Goal: Task Accomplishment & Management: Complete application form

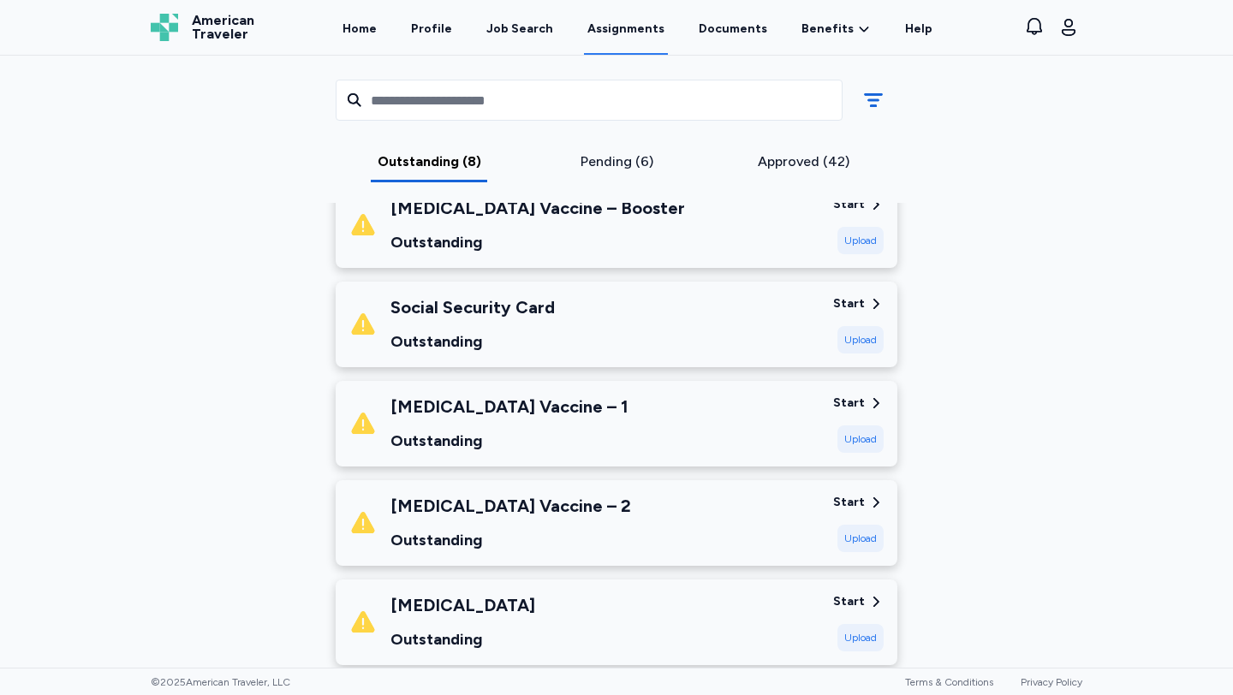
scroll to position [372, 0]
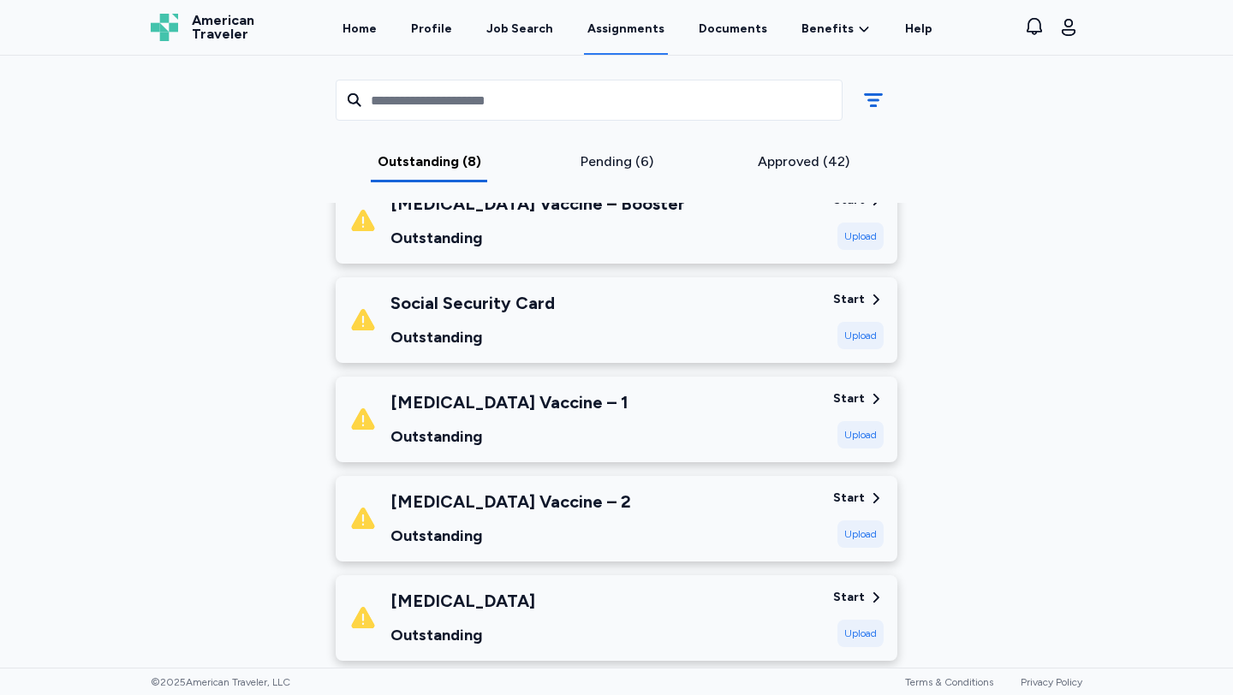
click at [862, 295] on div "Start" at bounding box center [849, 299] width 32 height 17
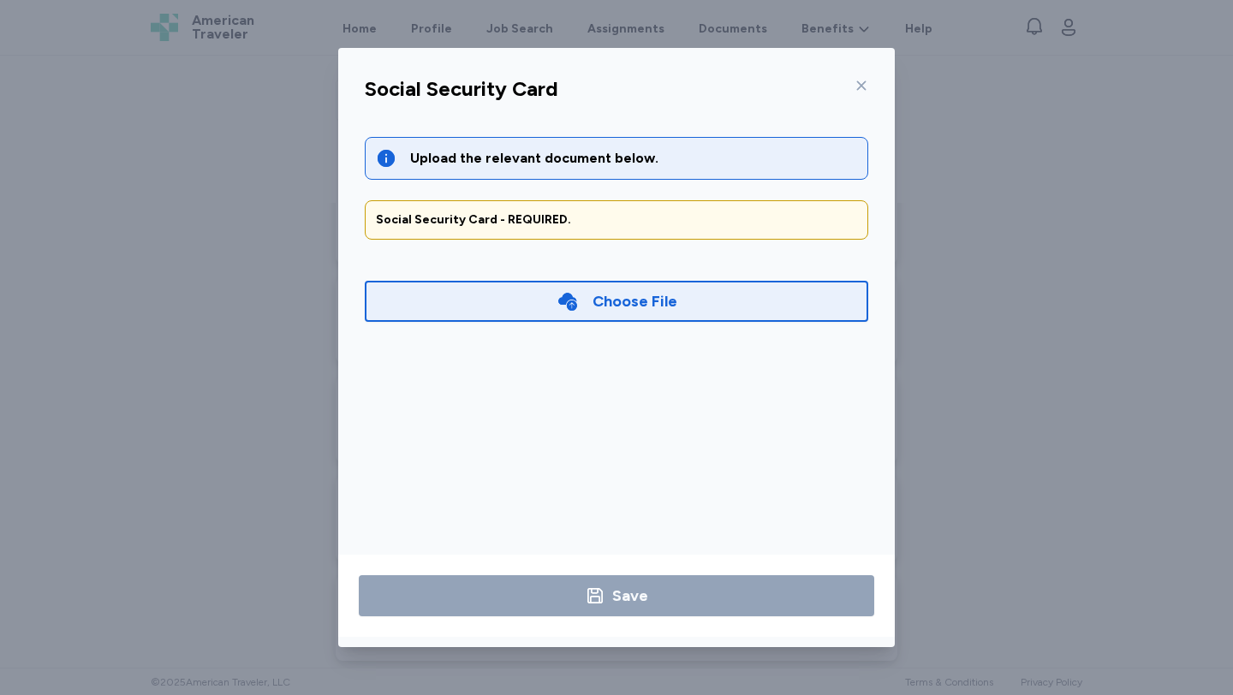
click at [671, 307] on div "Choose File" at bounding box center [635, 301] width 85 height 24
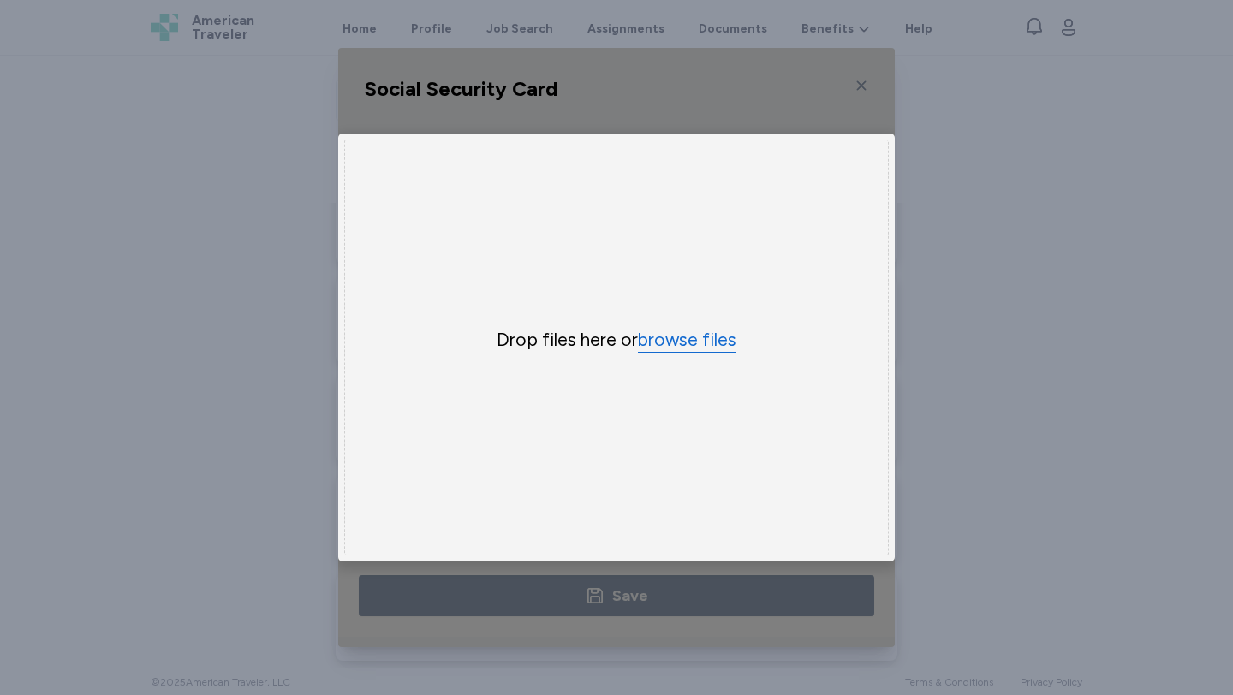
click at [682, 350] on button "browse files" at bounding box center [687, 340] width 98 height 25
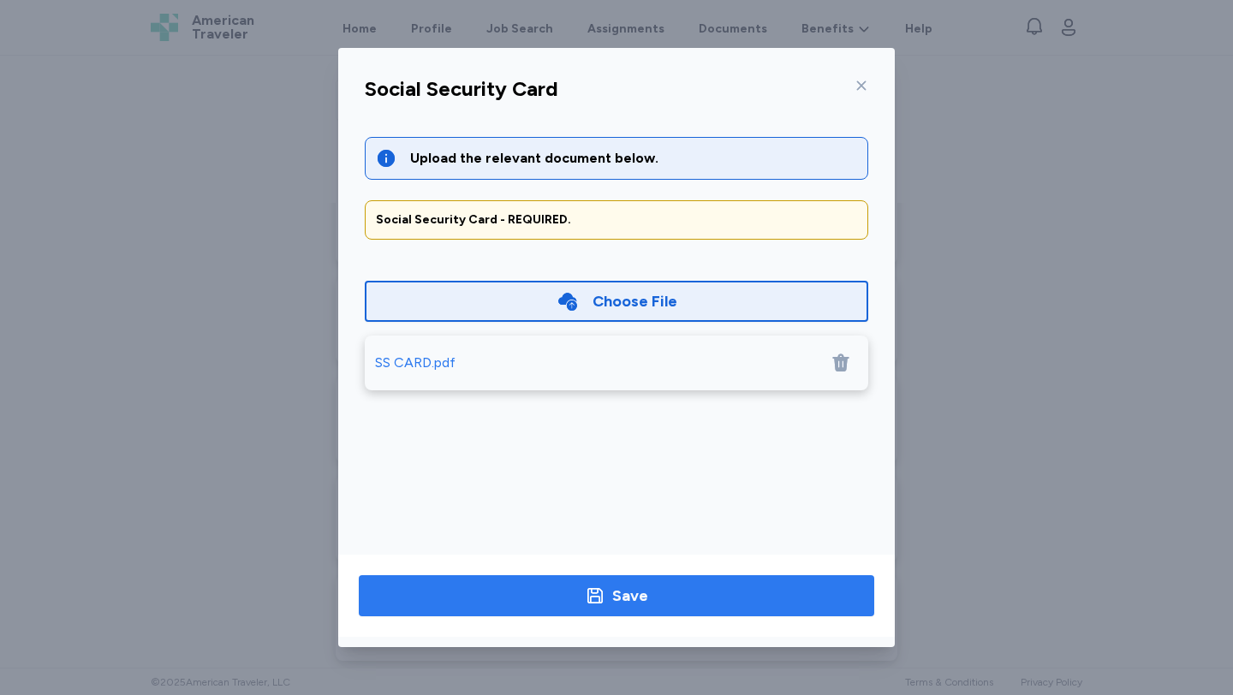
click at [611, 599] on div "Save" at bounding box center [616, 596] width 63 height 24
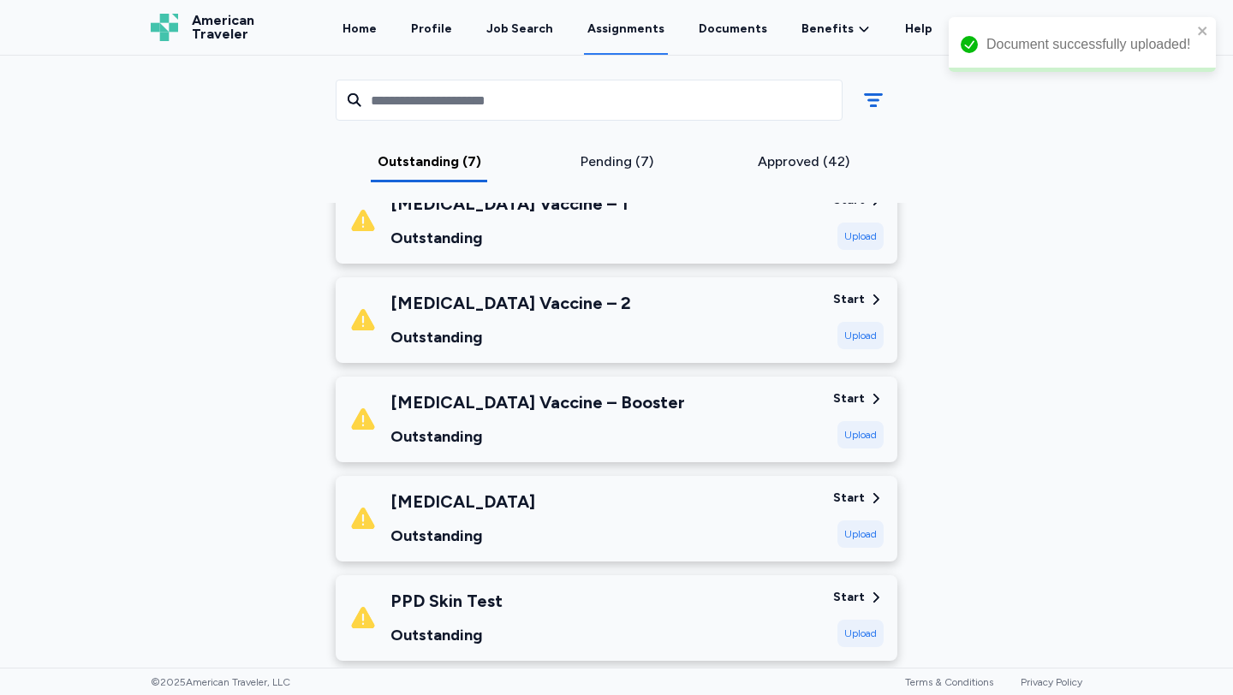
click at [849, 498] on div "Start" at bounding box center [849, 498] width 32 height 17
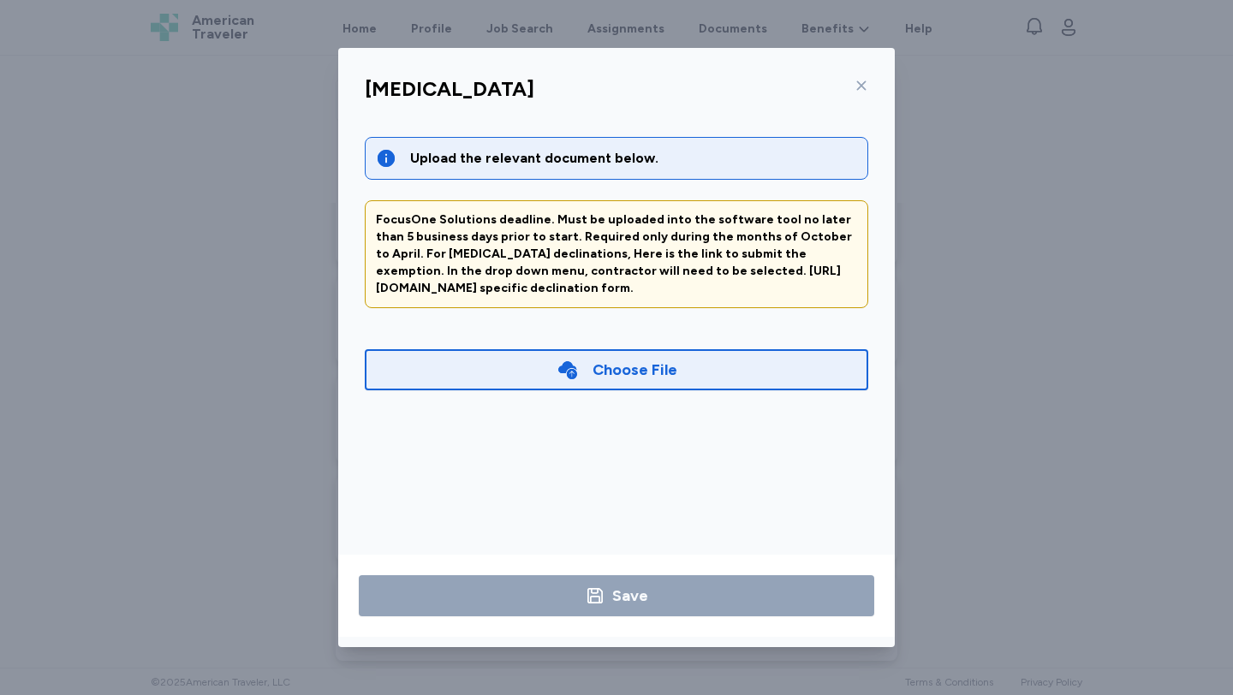
click at [583, 372] on div "Choose File" at bounding box center [617, 370] width 121 height 24
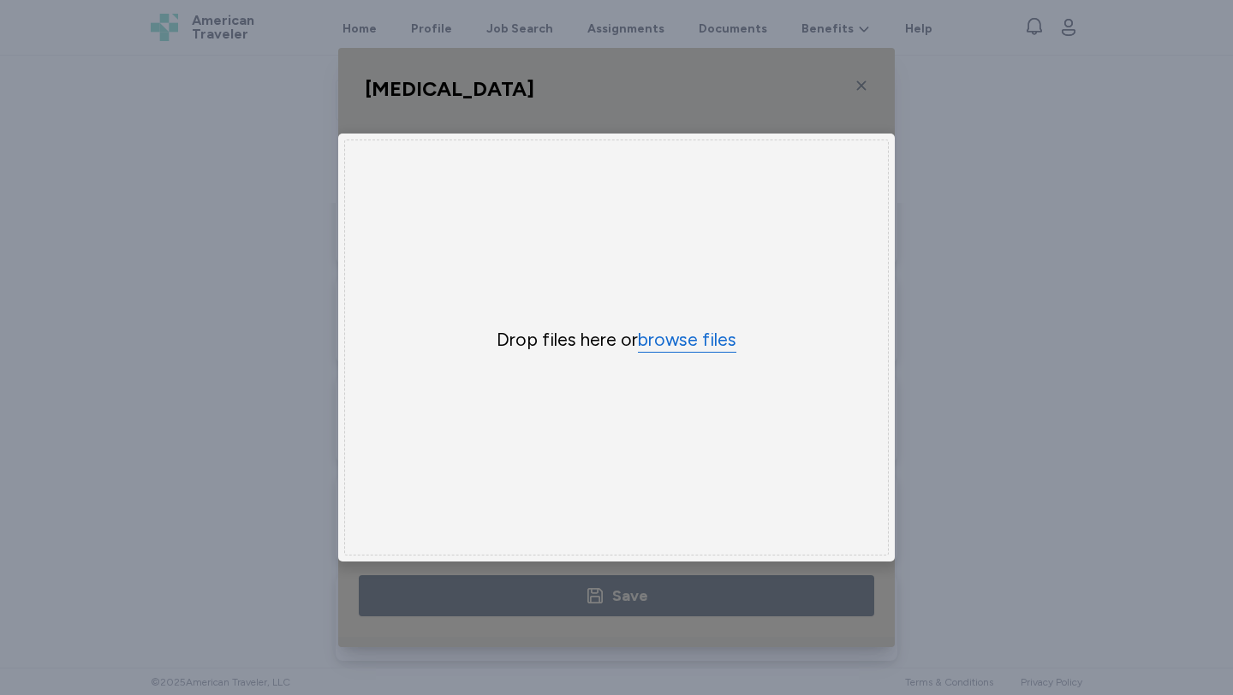
click at [694, 343] on button "browse files" at bounding box center [687, 340] width 98 height 25
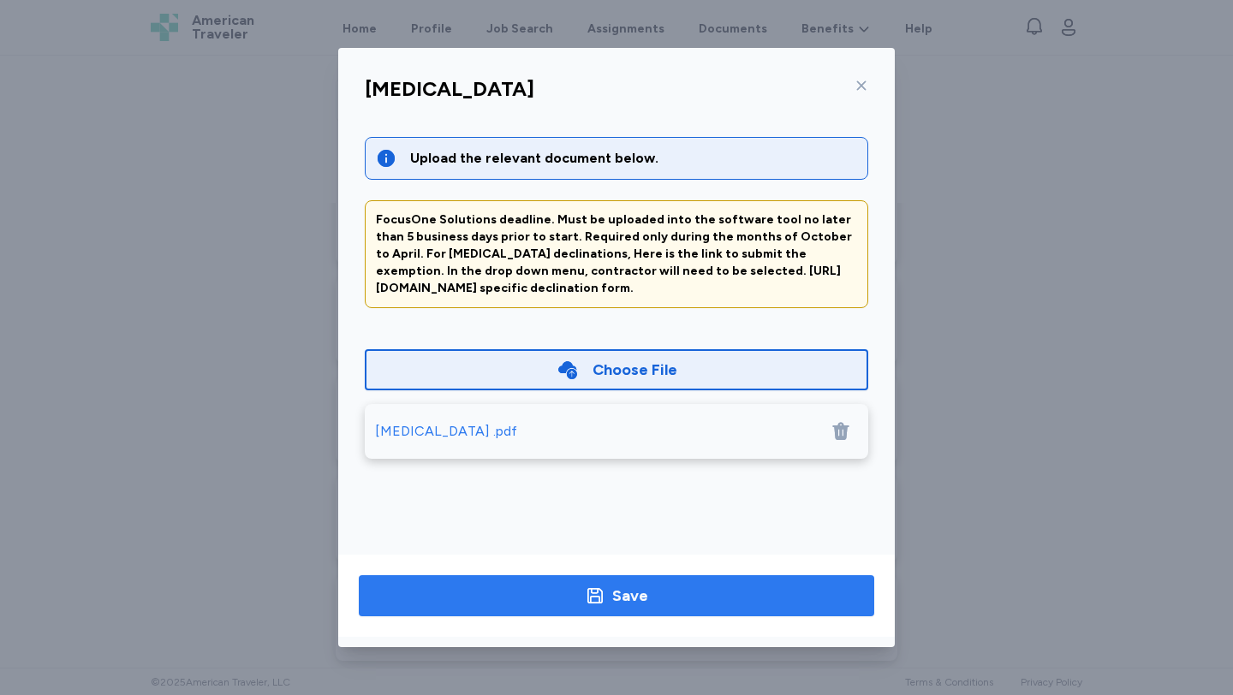
click at [632, 595] on div "Save" at bounding box center [630, 596] width 36 height 24
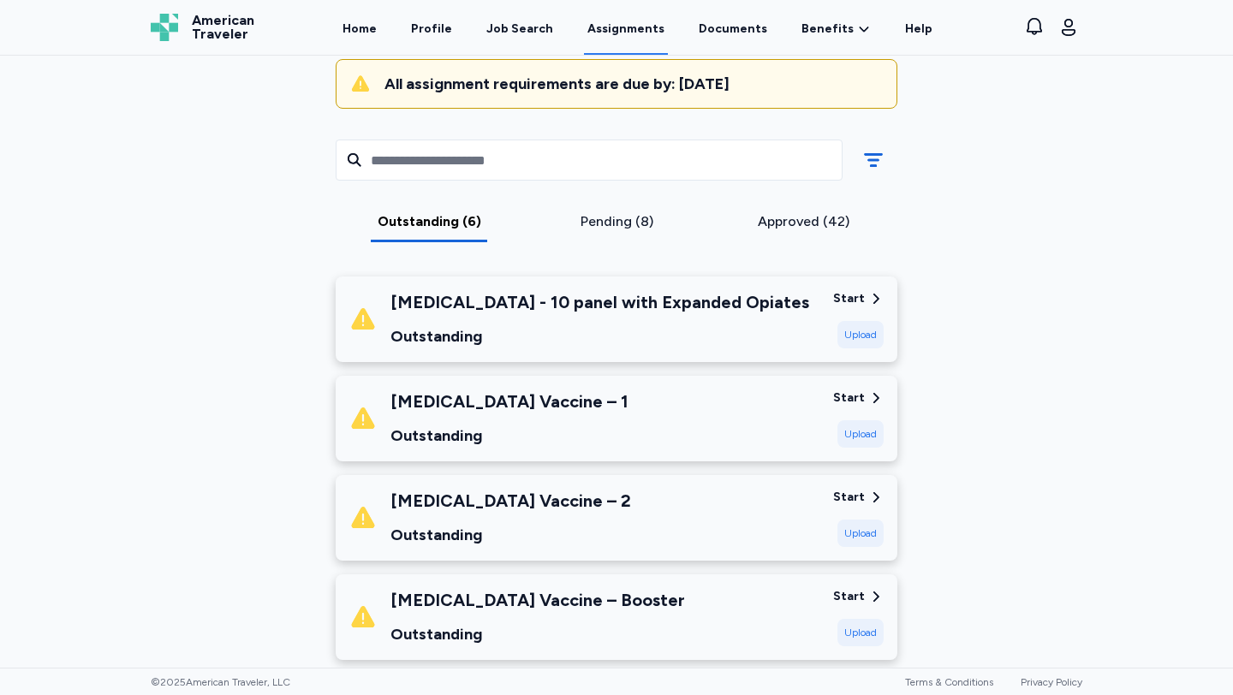
scroll to position [132, 0]
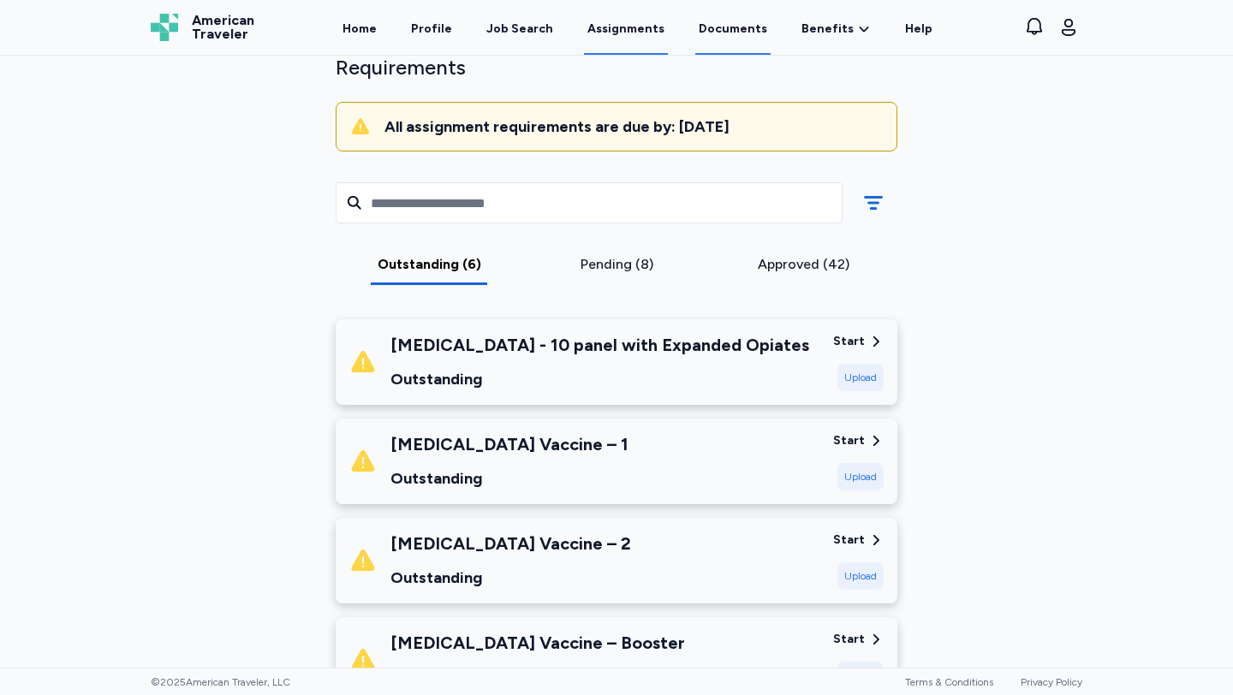
click at [715, 30] on link "Documents" at bounding box center [732, 28] width 75 height 53
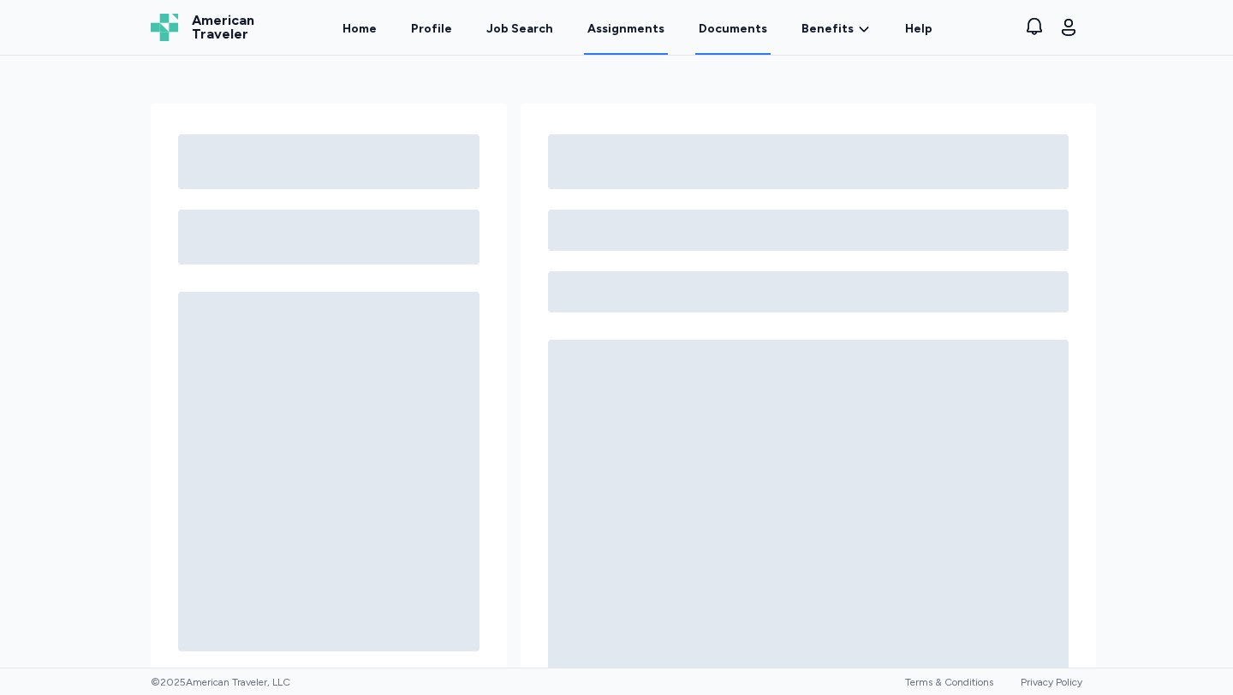
click at [652, 30] on link "Assignments" at bounding box center [626, 28] width 84 height 53
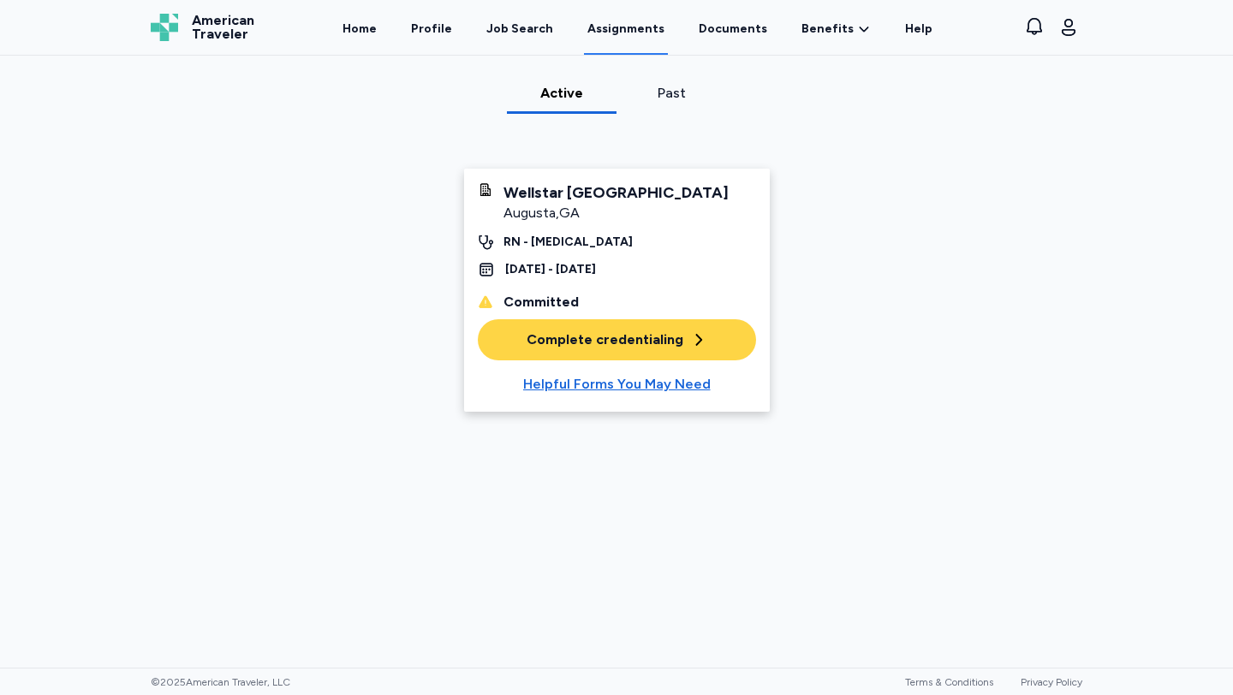
click at [669, 360] on button "Complete credentialing" at bounding box center [617, 339] width 278 height 41
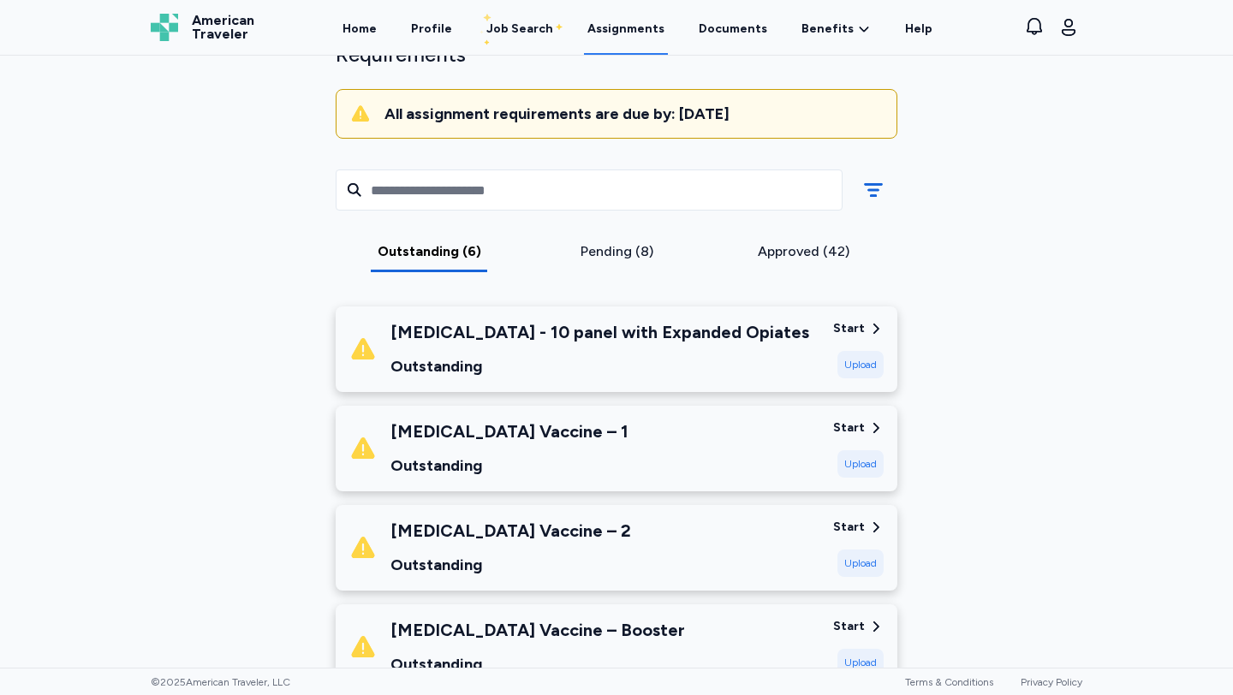
scroll to position [141, 0]
